Goal: Transaction & Acquisition: Subscribe to service/newsletter

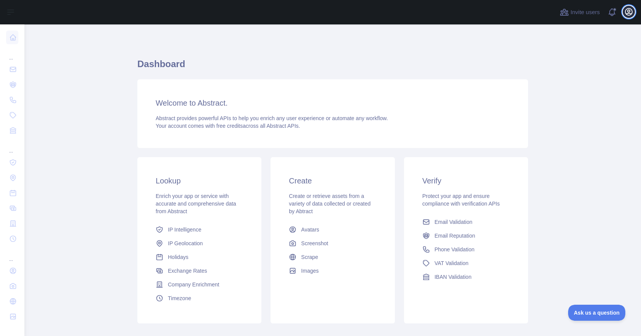
click at [631, 10] on icon "button" at bounding box center [628, 11] width 7 height 7
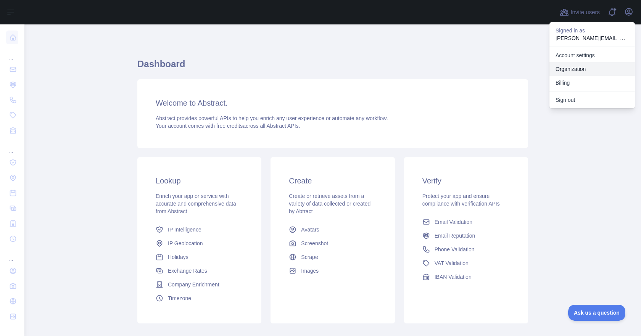
click at [576, 66] on link "Organization" at bounding box center [591, 69] width 85 height 14
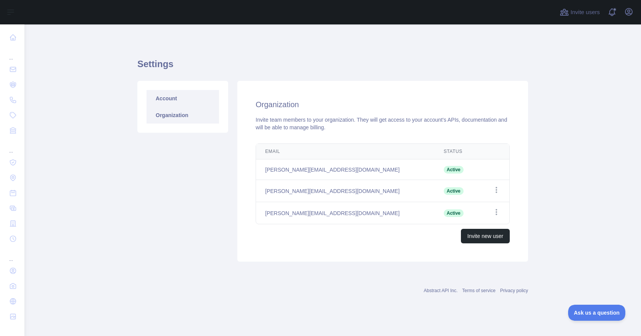
click at [156, 100] on link "Account" at bounding box center [182, 98] width 72 height 17
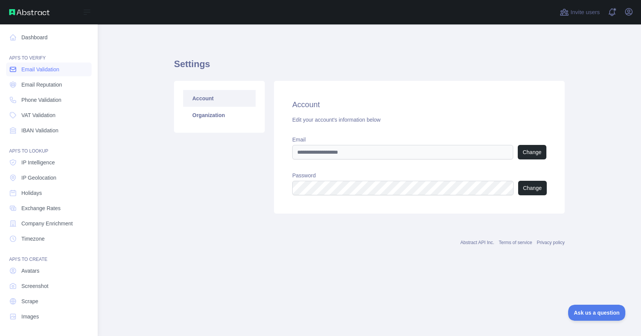
click at [40, 69] on span "Email Validation" at bounding box center [40, 70] width 38 height 8
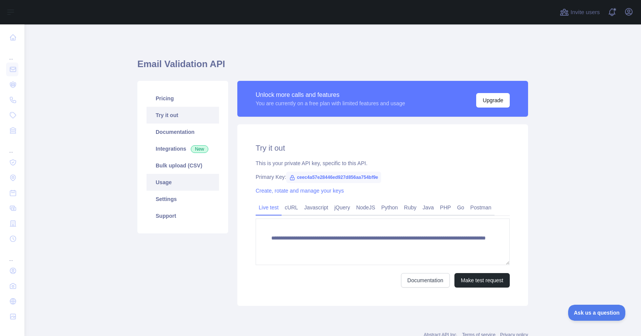
click at [165, 177] on link "Usage" at bounding box center [182, 182] width 72 height 17
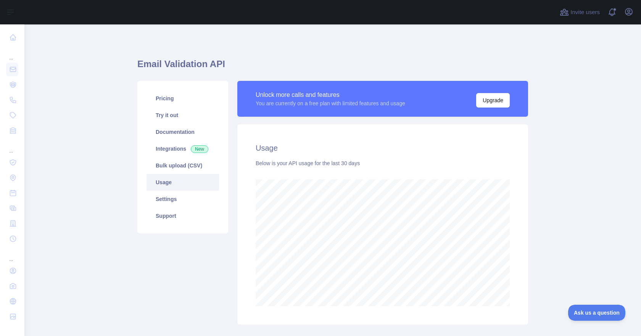
scroll to position [312, 611]
click at [175, 127] on link "Documentation" at bounding box center [182, 132] width 72 height 17
click at [484, 92] on div "Unlock more calls and features You are currently on a free plan with limited fe…" at bounding box center [383, 99] width 254 height 18
click at [481, 96] on button "Upgrade" at bounding box center [493, 100] width 34 height 14
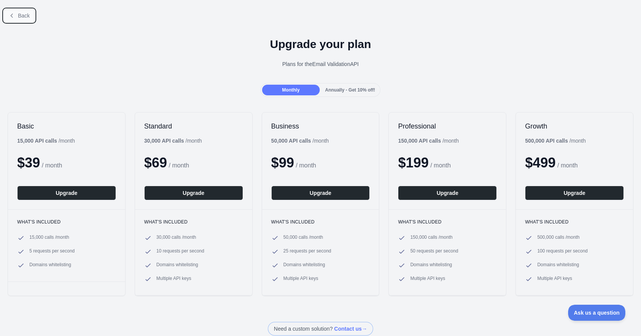
click at [11, 19] on button "Back" at bounding box center [19, 15] width 31 height 13
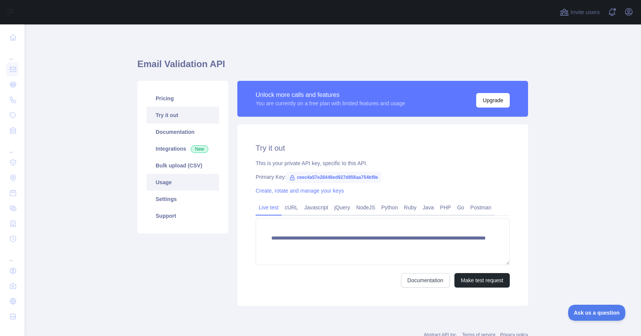
click at [165, 182] on link "Usage" at bounding box center [182, 182] width 72 height 17
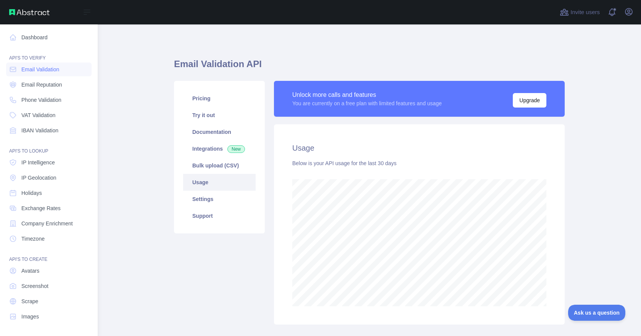
scroll to position [381134, 380908]
click at [47, 87] on span "Email Reputation" at bounding box center [41, 85] width 41 height 8
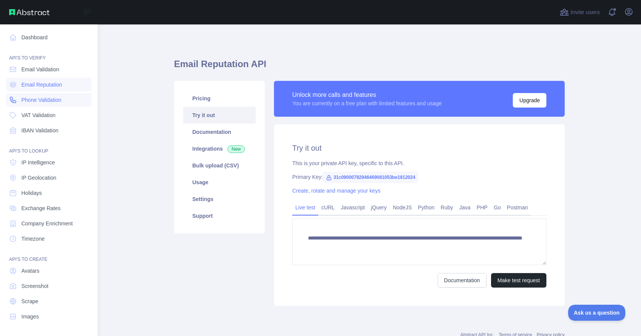
click at [51, 102] on span "Phone Validation" at bounding box center [41, 100] width 40 height 8
click at [53, 116] on span "VAT Validation" at bounding box center [38, 115] width 34 height 8
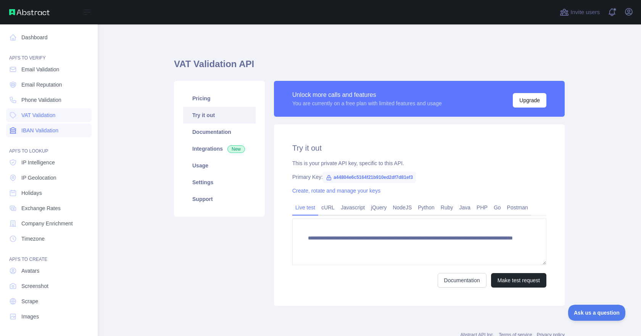
click at [55, 129] on span "IBAN Validation" at bounding box center [39, 131] width 37 height 8
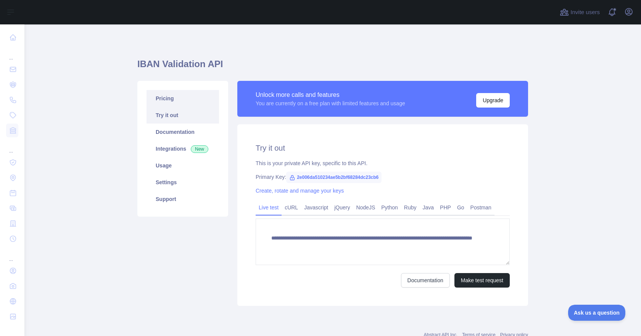
click at [166, 99] on link "Pricing" at bounding box center [182, 98] width 72 height 17
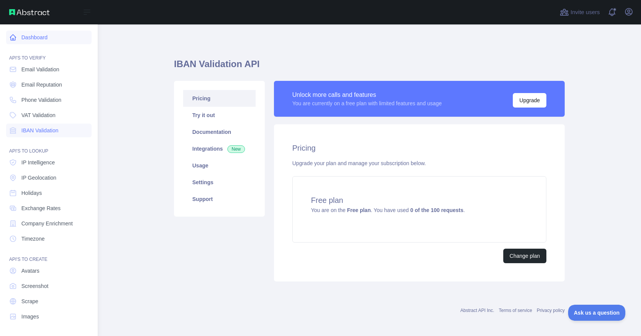
click at [11, 40] on icon at bounding box center [13, 38] width 6 height 6
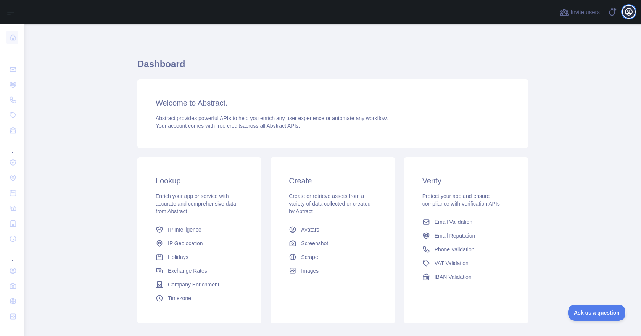
click at [631, 10] on icon "button" at bounding box center [628, 11] width 7 height 7
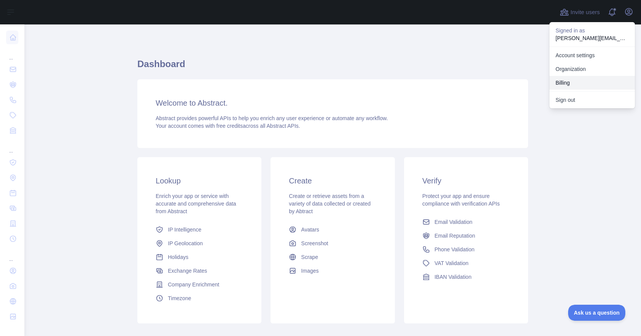
click at [569, 78] on button "Billing" at bounding box center [591, 83] width 85 height 14
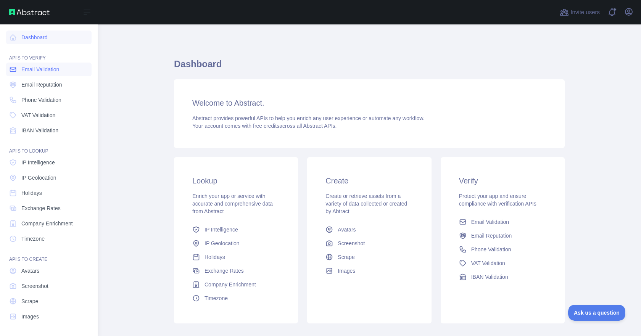
click at [38, 71] on span "Email Validation" at bounding box center [40, 70] width 38 height 8
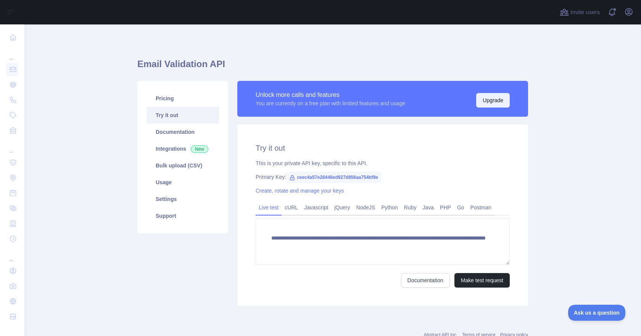
click at [485, 100] on button "Upgrade" at bounding box center [493, 100] width 34 height 14
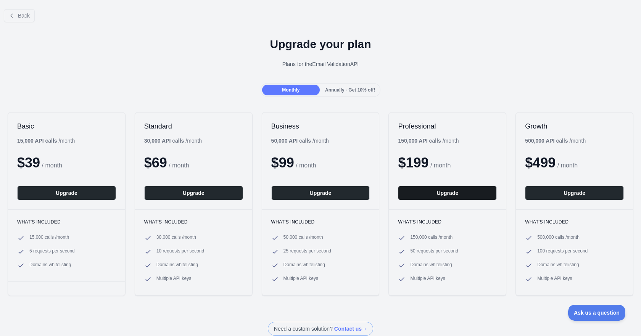
click at [436, 193] on button "Upgrade" at bounding box center [447, 193] width 99 height 14
click at [33, 17] on button "Back" at bounding box center [19, 15] width 31 height 13
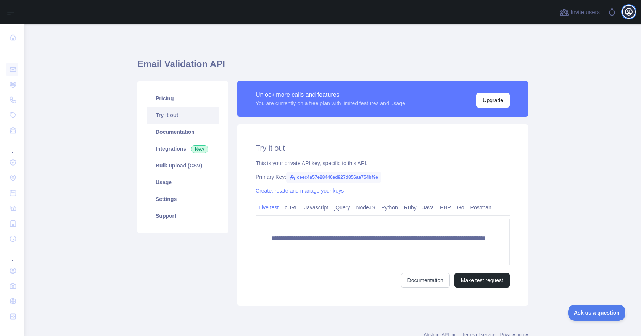
click at [627, 13] on icon "button" at bounding box center [628, 11] width 7 height 7
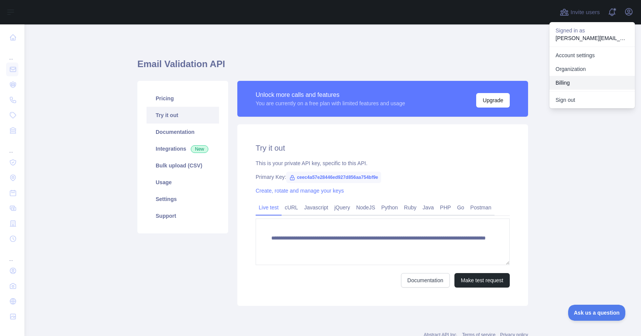
click at [563, 82] on button "Billing" at bounding box center [591, 83] width 85 height 14
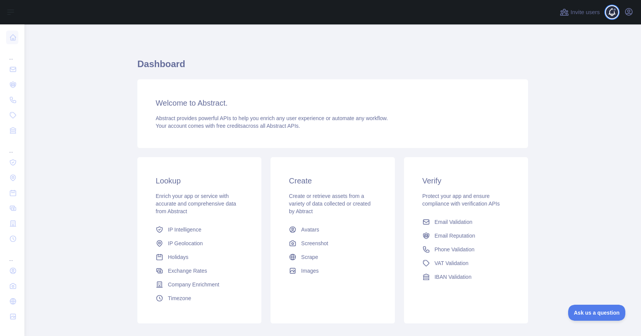
click at [615, 11] on span at bounding box center [614, 12] width 15 height 24
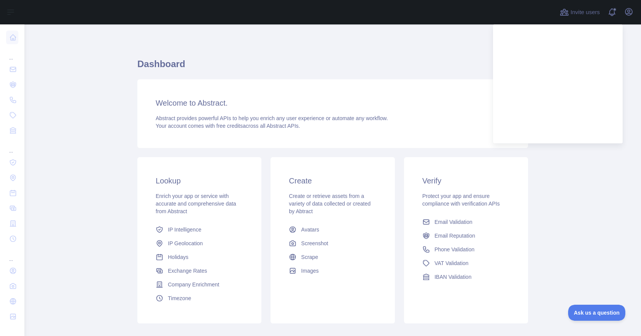
click at [629, 51] on main "Dashboard Welcome to Abstract. Abstract provides powerful APIs to help you enri…" at bounding box center [332, 180] width 616 height 312
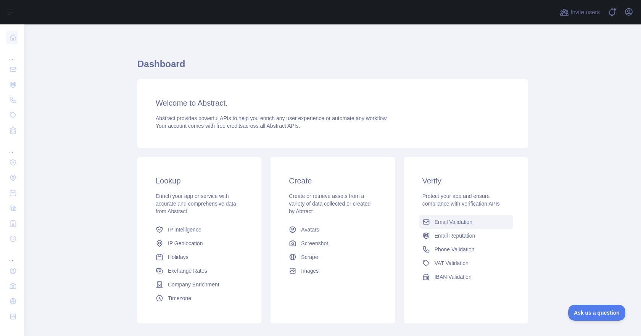
click at [445, 224] on span "Email Validation" at bounding box center [453, 222] width 38 height 8
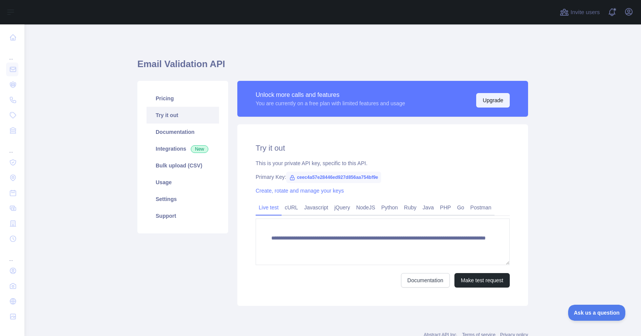
click at [489, 99] on button "Upgrade" at bounding box center [493, 100] width 34 height 14
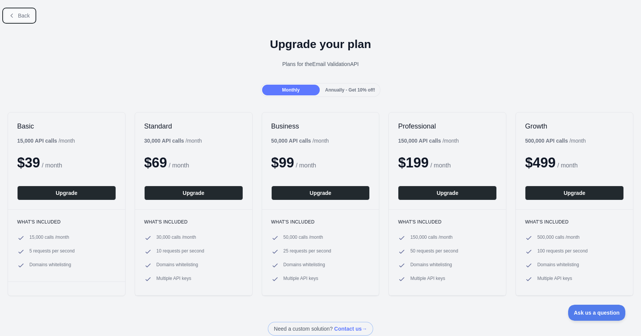
click at [20, 19] on button "Back" at bounding box center [19, 15] width 31 height 13
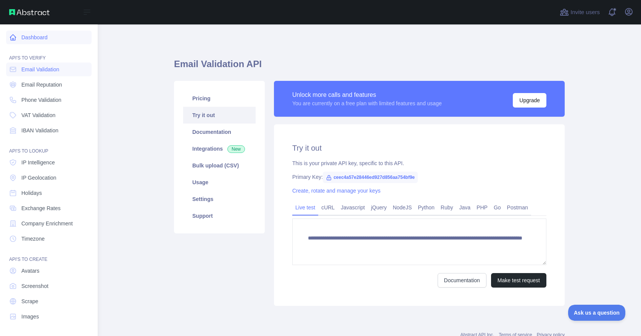
click at [15, 40] on icon at bounding box center [13, 38] width 6 height 6
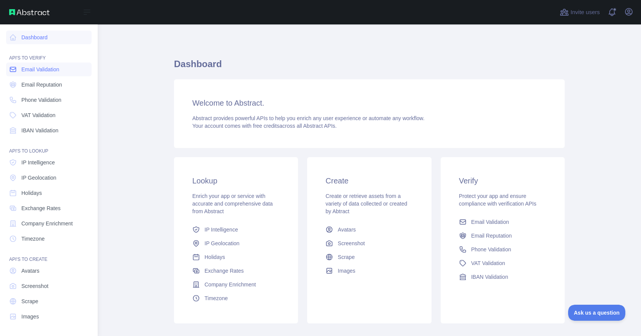
click at [36, 68] on span "Email Validation" at bounding box center [40, 70] width 38 height 8
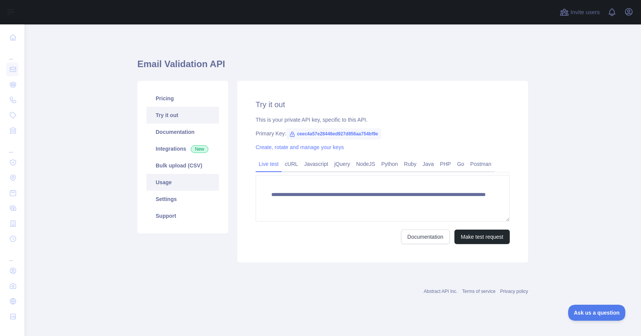
click at [183, 180] on link "Usage" at bounding box center [182, 182] width 72 height 17
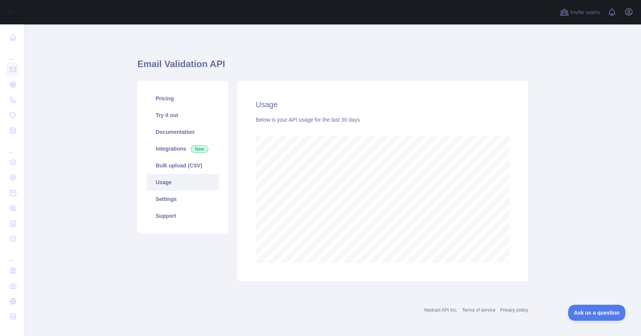
scroll to position [312, 611]
click at [164, 101] on link "Pricing" at bounding box center [182, 98] width 72 height 17
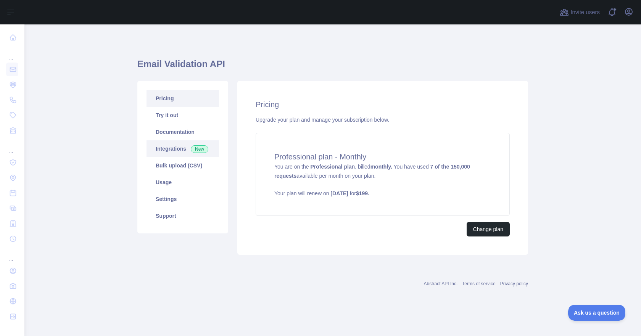
click at [162, 141] on link "Integrations New" at bounding box center [182, 148] width 72 height 17
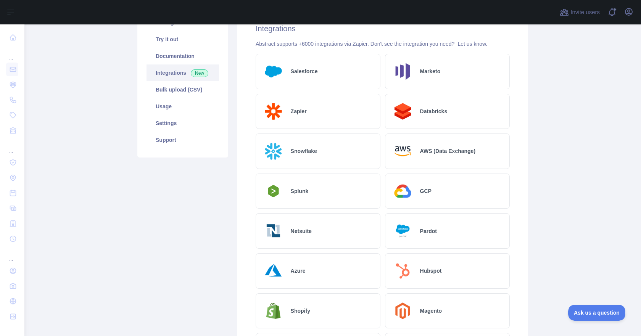
scroll to position [38, 0]
